Goal: Transaction & Acquisition: Book appointment/travel/reservation

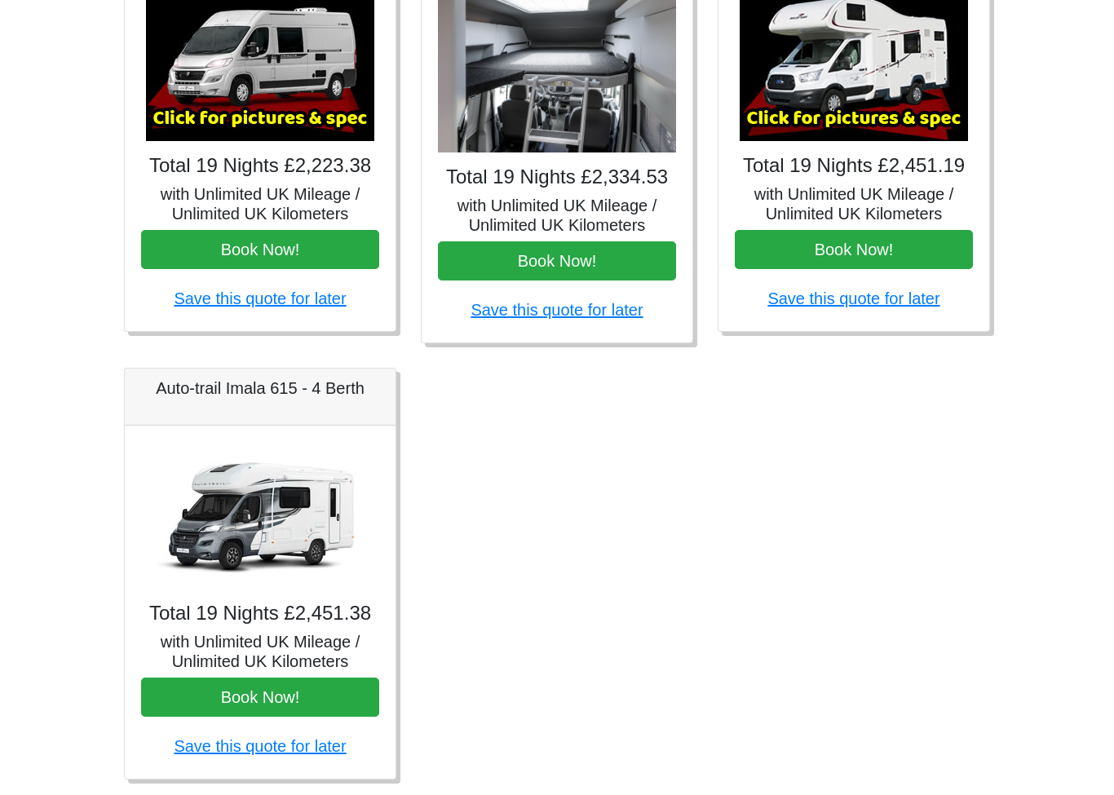
scroll to position [779, 0]
click at [872, 249] on button "Book Now!" at bounding box center [854, 254] width 238 height 39
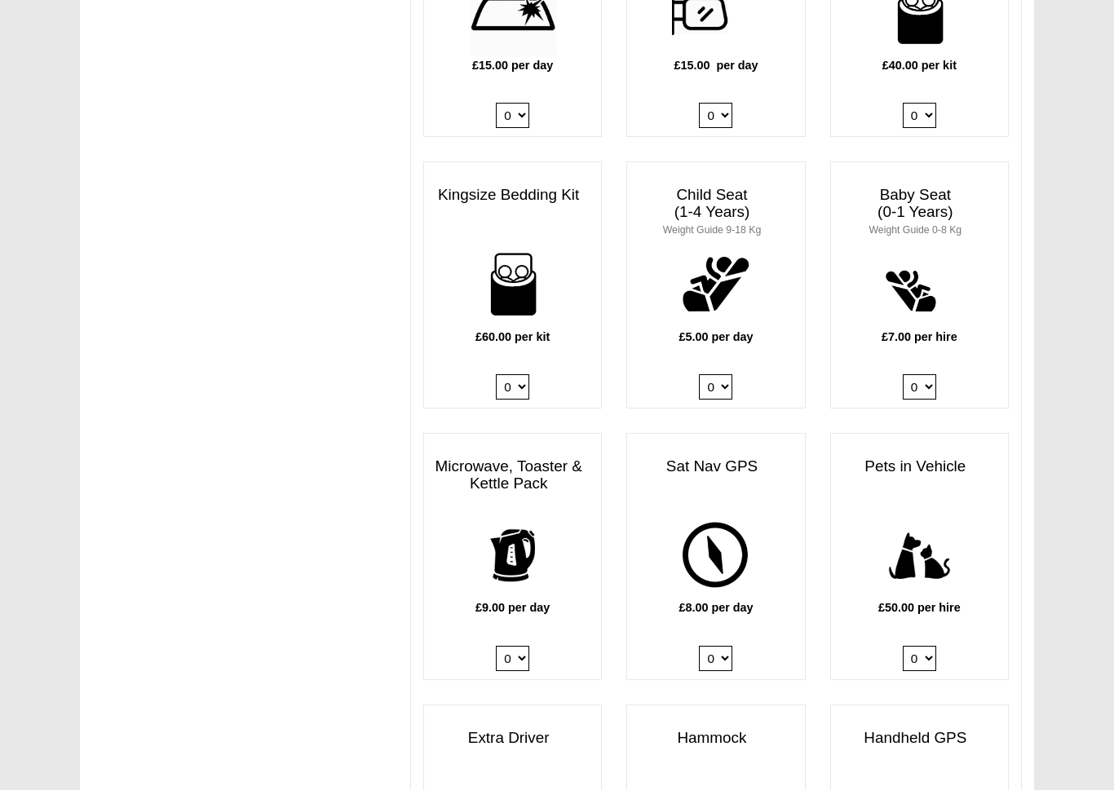
scroll to position [1576, 0]
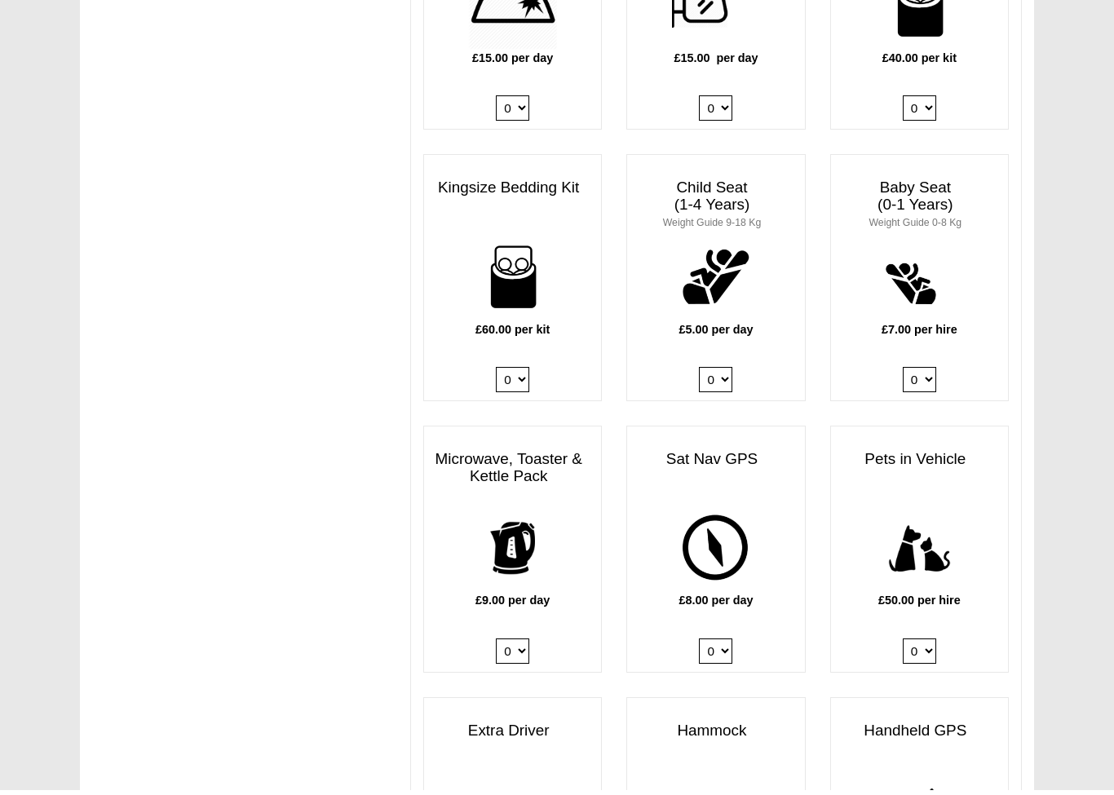
click at [933, 644] on select "0 1" at bounding box center [918, 656] width 33 height 25
click at [933, 643] on select "0 1" at bounding box center [918, 655] width 33 height 25
select select "Pets in vehicle @ 50.00 GBP per hire"
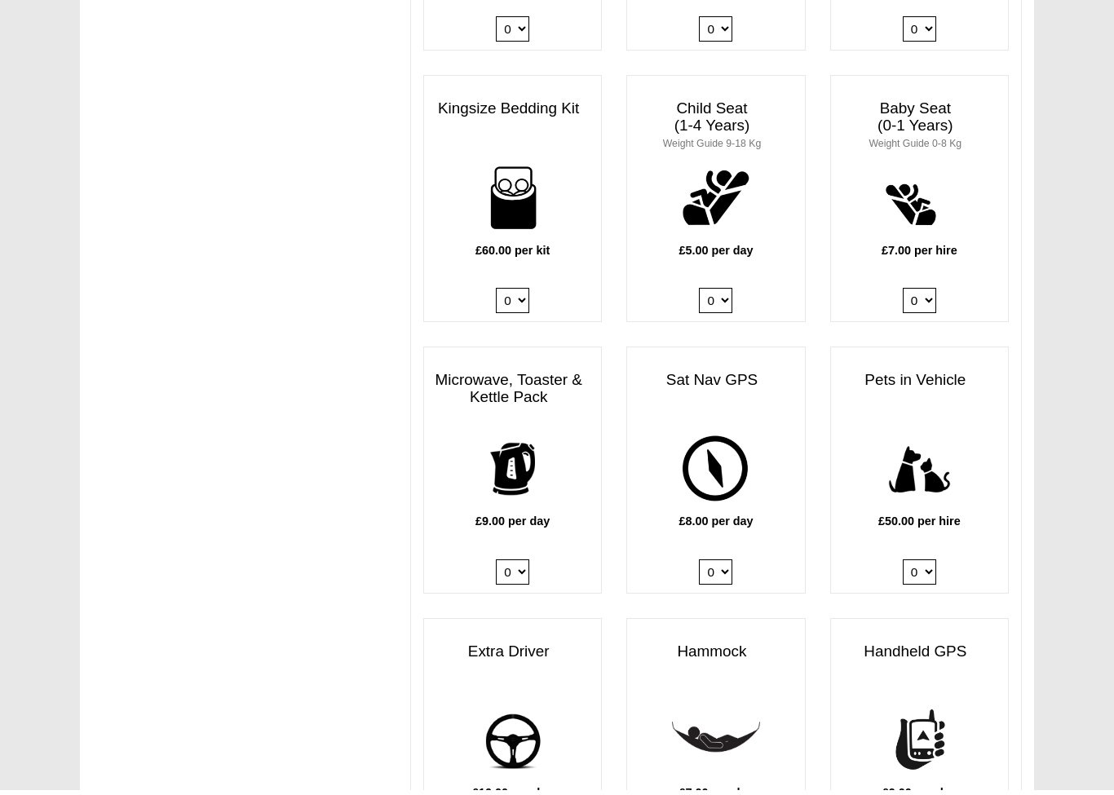
scroll to position [1656, 0]
click at [505, 502] on div "£9.00 per day 0 1" at bounding box center [512, 514] width 177 height 168
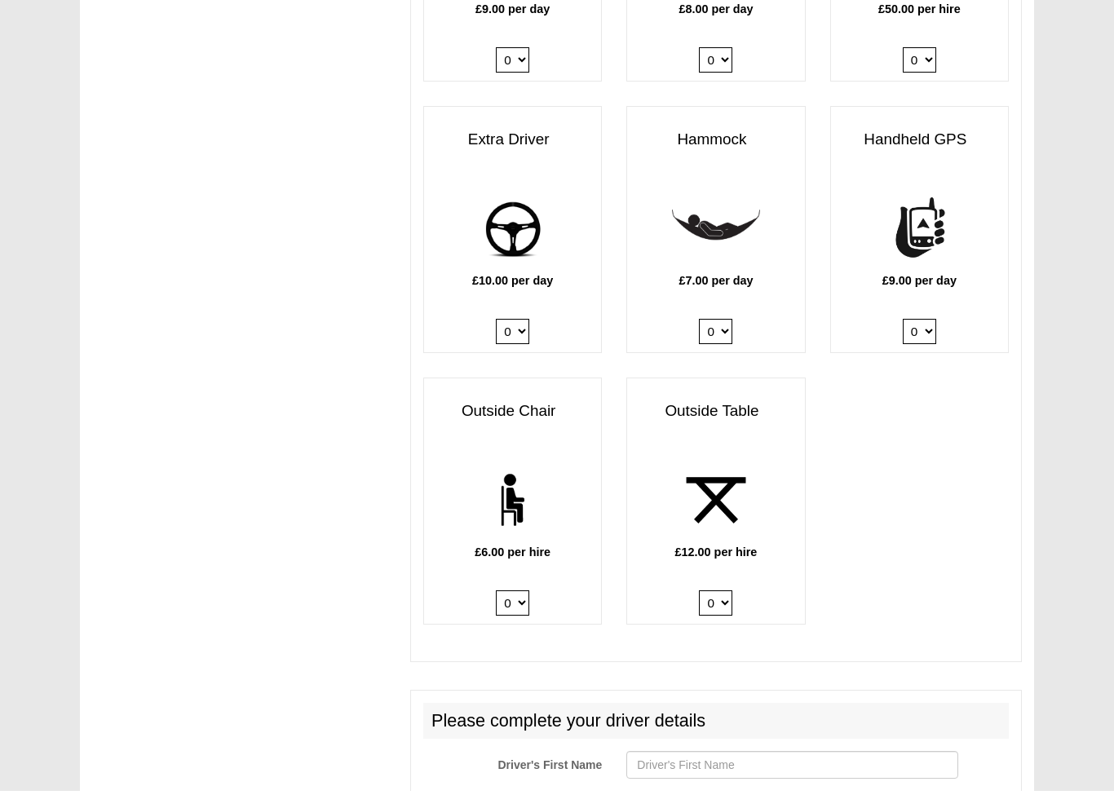
scroll to position [2147, 0]
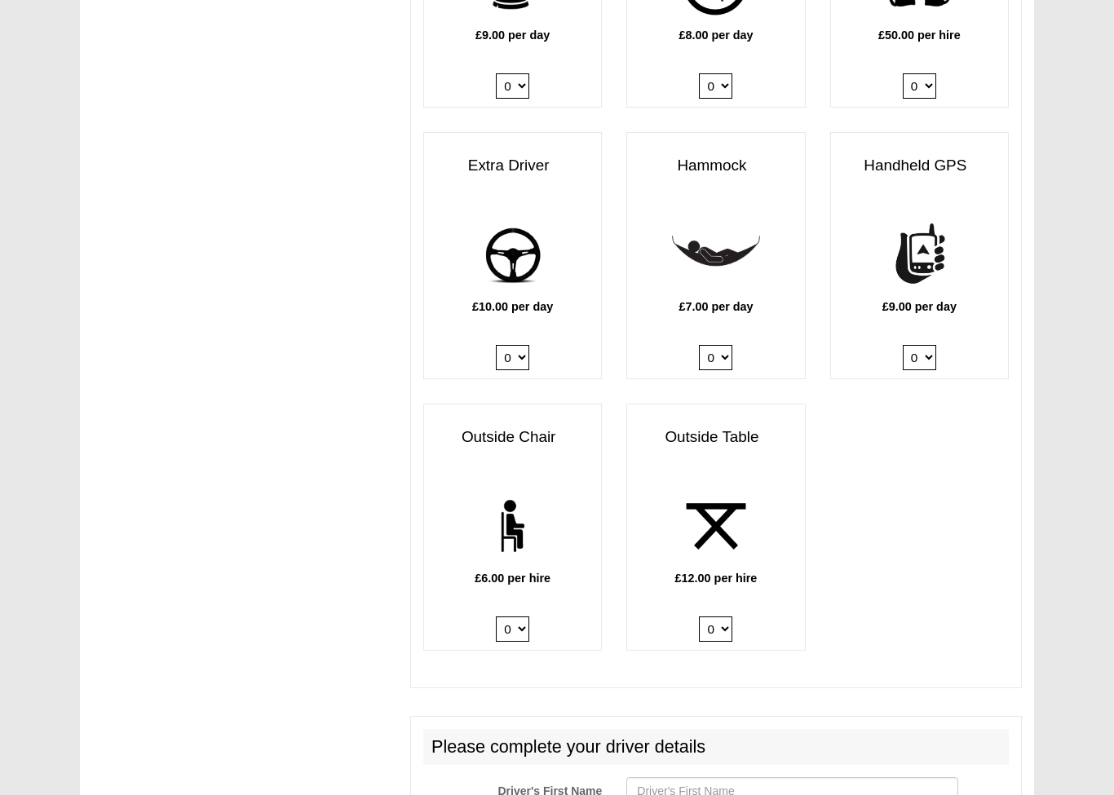
click at [505, 616] on select "0 1 2 3 4 5 6" at bounding box center [512, 628] width 33 height 25
select select "Outside Chair x QTY 2 @ 6.00 GBP per hire."
click at [715, 616] on select "0 1 2" at bounding box center [715, 628] width 33 height 25
click at [707, 616] on select "0 1 2" at bounding box center [715, 628] width 33 height 25
select select "Outside Table x QTY 1 @ 12.00 GBP per hire."
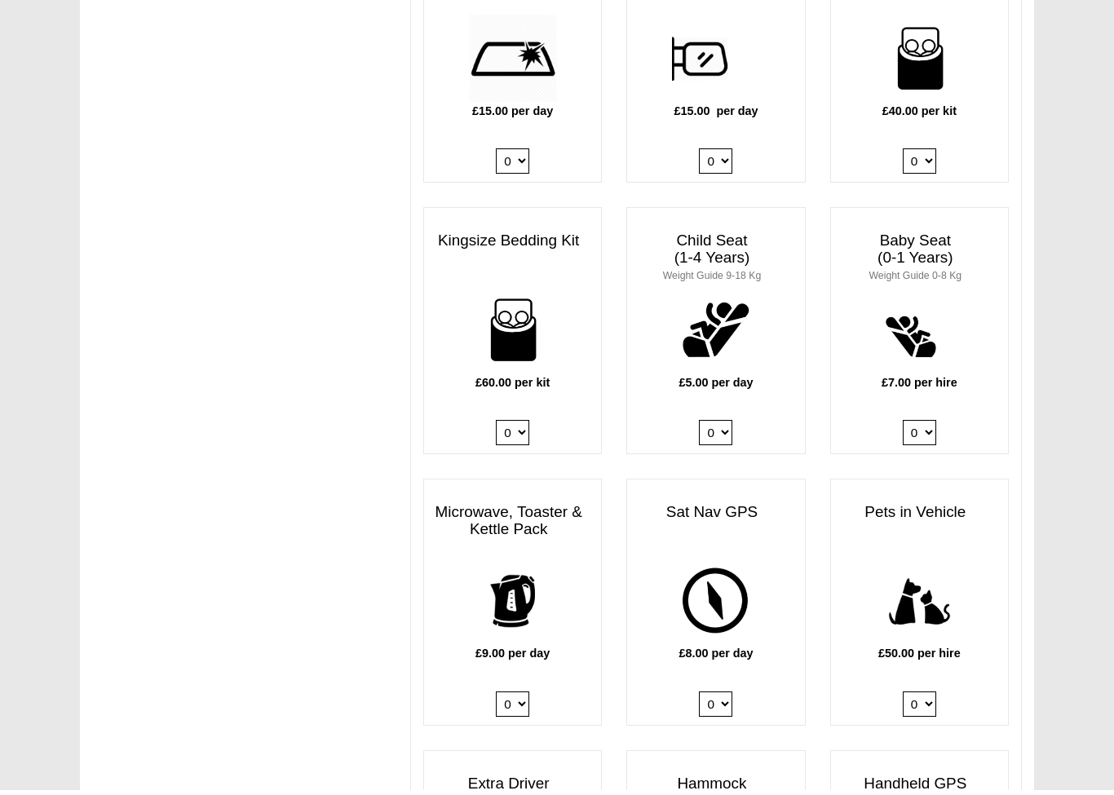
scroll to position [1524, 0]
click at [916, 696] on select "0 1" at bounding box center [918, 708] width 33 height 25
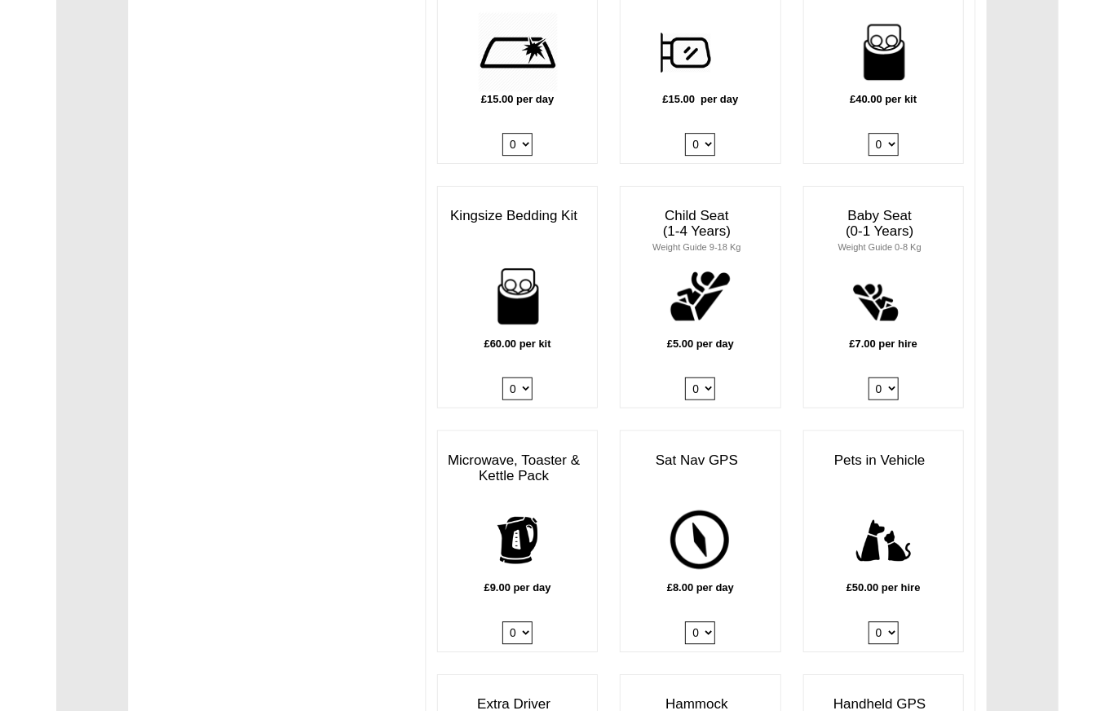
scroll to position [1604, 0]
